Goal: Check status: Check status

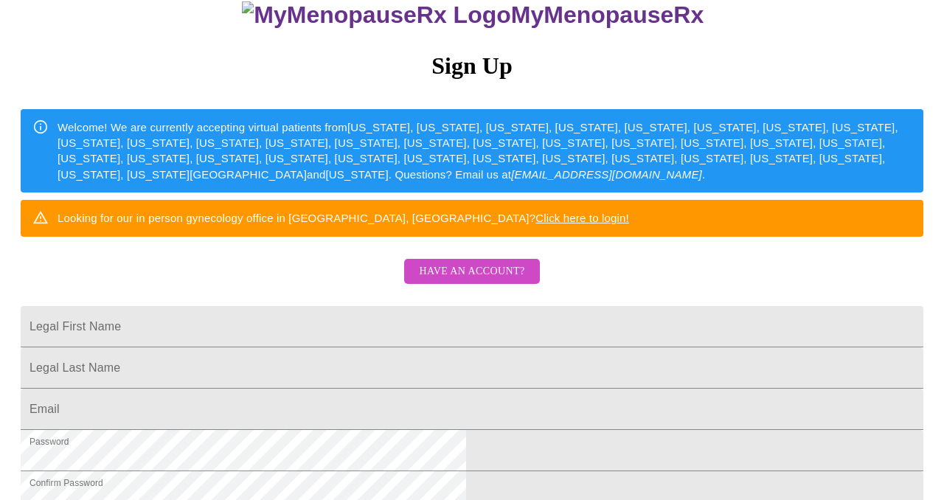
scroll to position [150, 0]
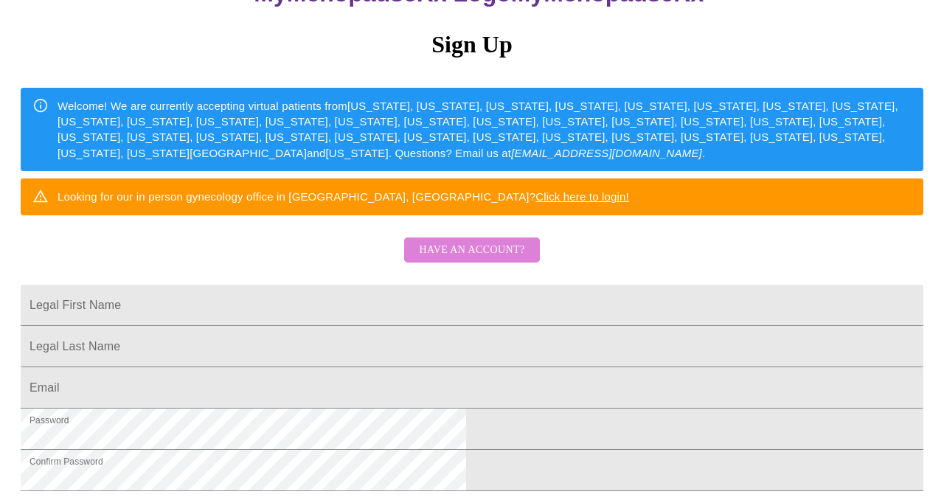
click at [477, 259] on span "Have an account?" at bounding box center [471, 250] width 105 height 18
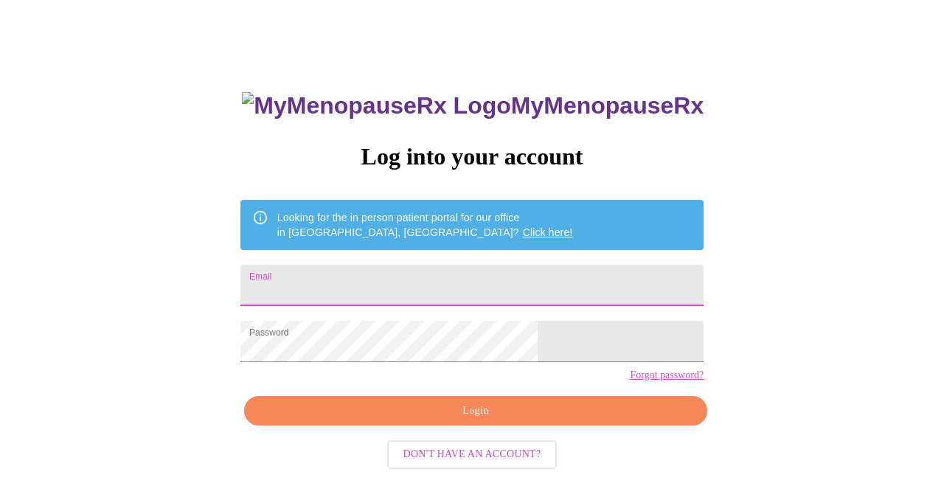
click at [477, 286] on input "Email" at bounding box center [471, 285] width 463 height 41
type input "[EMAIL_ADDRESS][DOMAIN_NAME]"
click at [472, 420] on span "Login" at bounding box center [475, 411] width 429 height 18
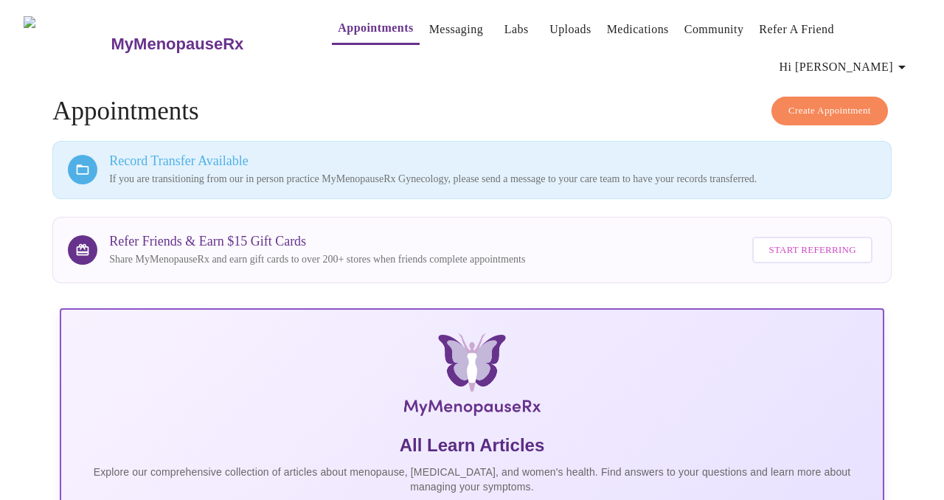
click at [338, 27] on link "Appointments" at bounding box center [375, 28] width 75 height 21
click at [338, 28] on link "Appointments" at bounding box center [375, 28] width 75 height 21
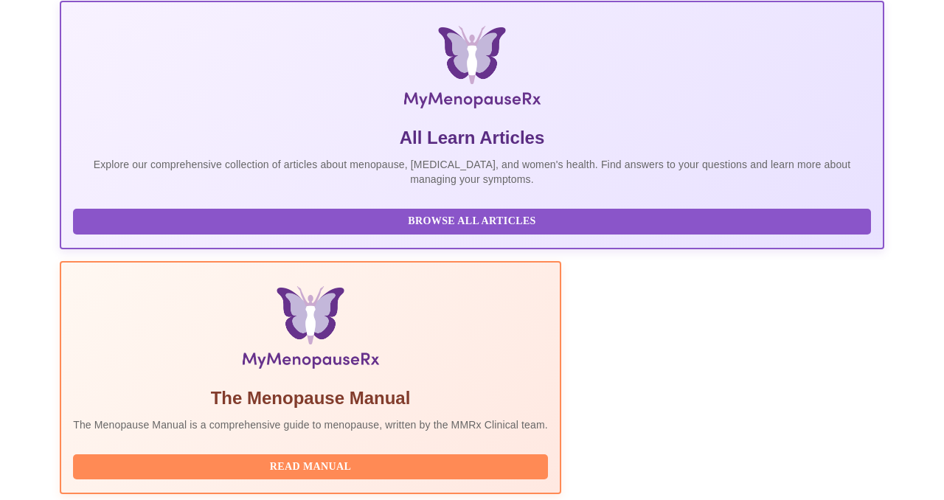
scroll to position [383, 0]
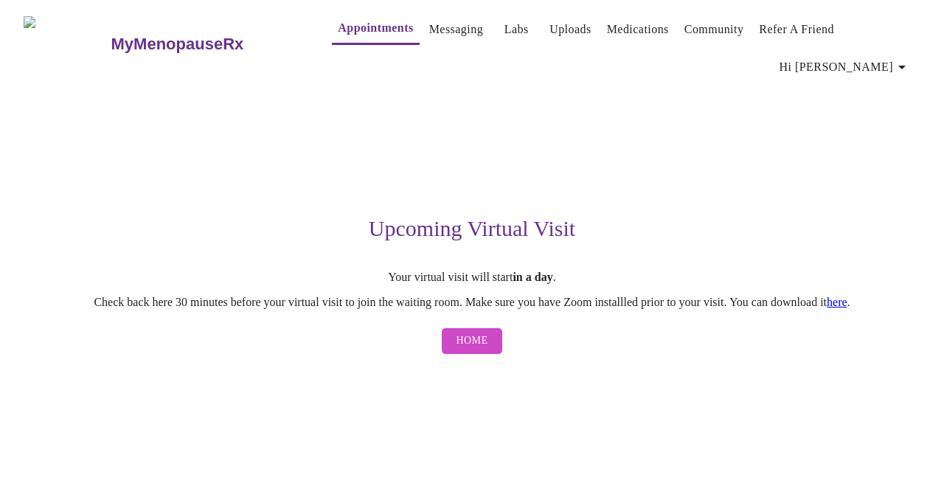
click at [883, 57] on span "Hi [PERSON_NAME]" at bounding box center [844, 67] width 131 height 21
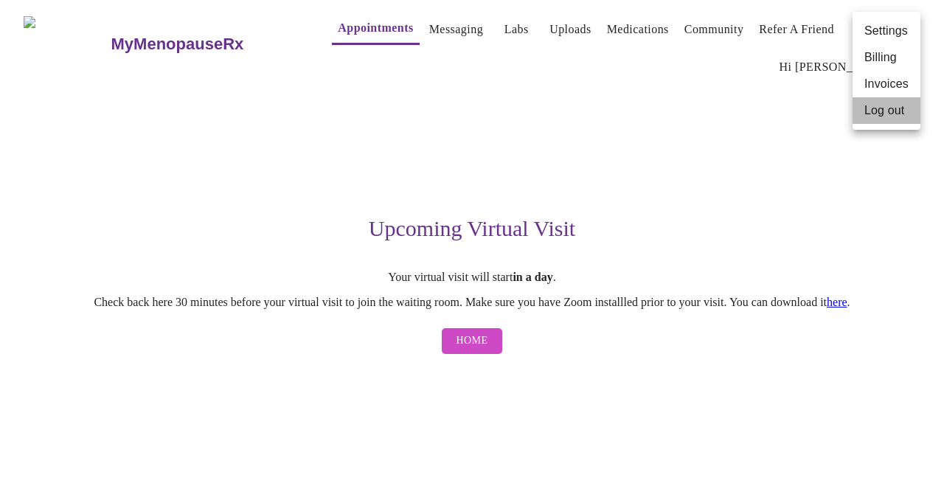
click at [874, 111] on li "Log out" at bounding box center [886, 110] width 68 height 27
